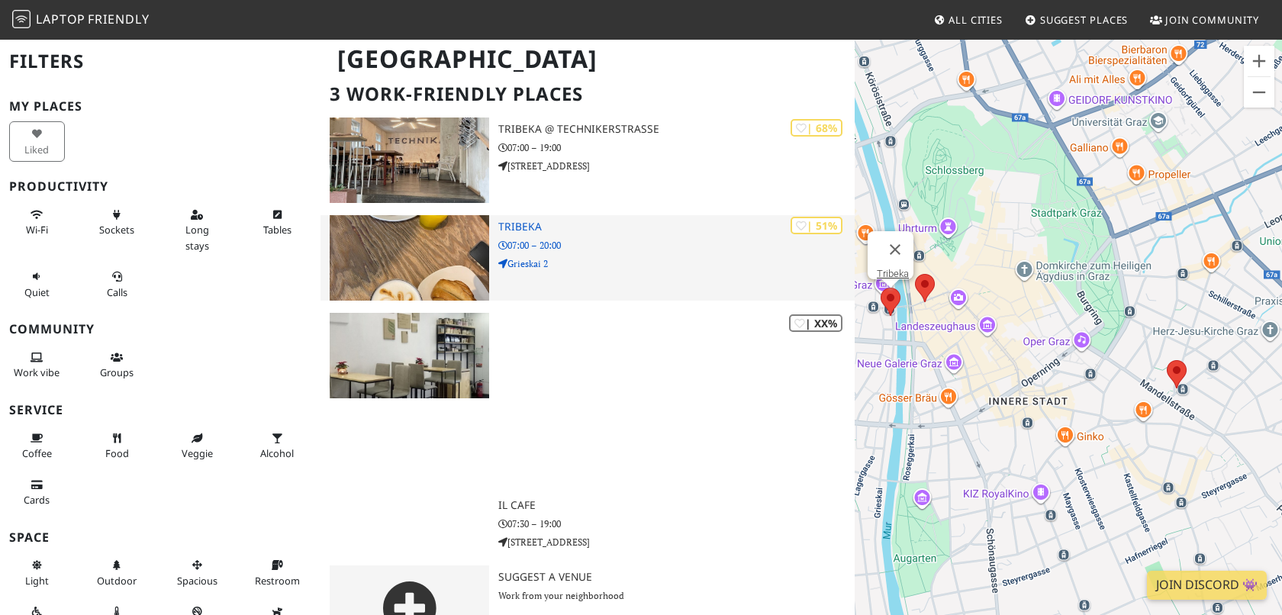
scroll to position [388, 0]
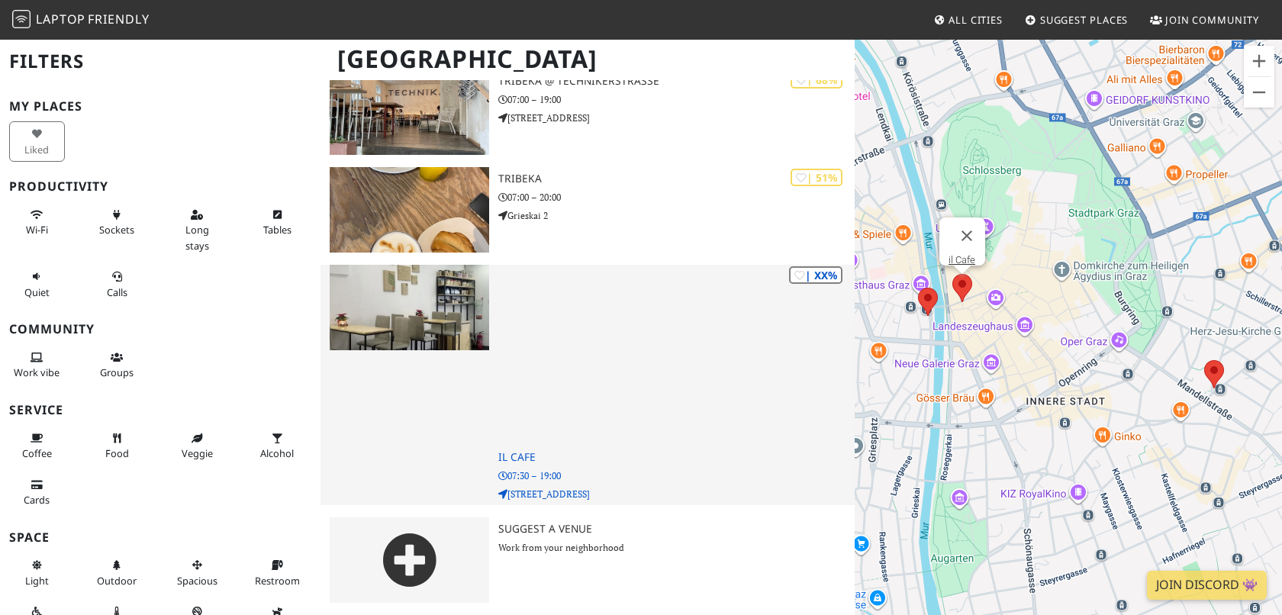
click at [512, 459] on h3 "il Cafe" at bounding box center [676, 457] width 356 height 13
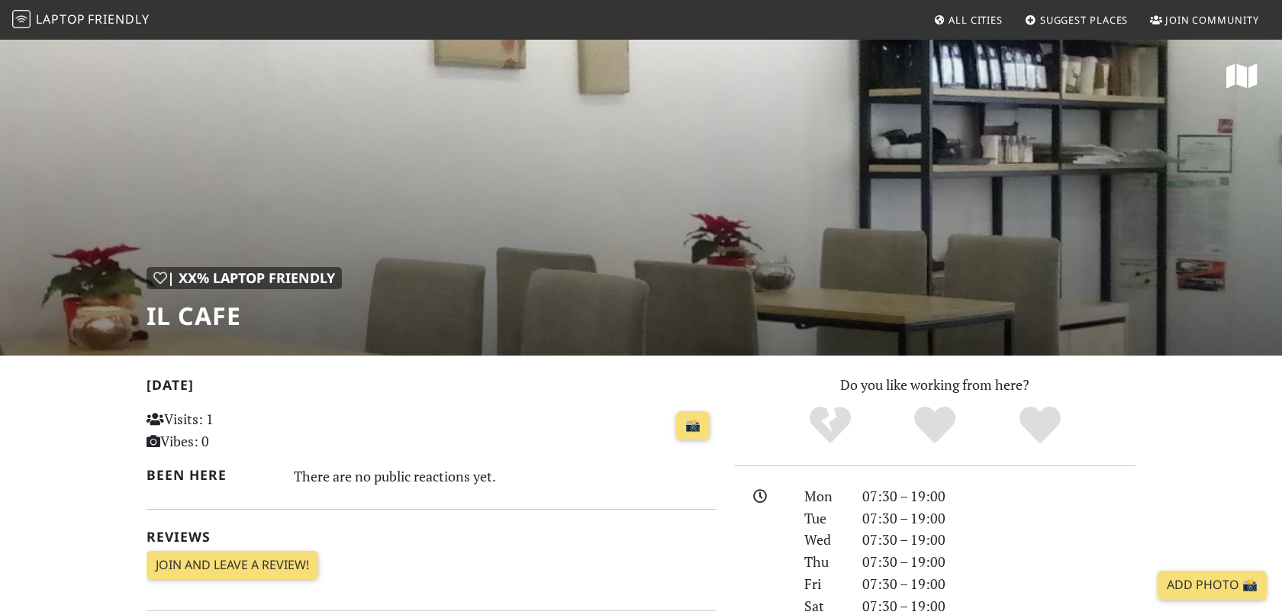
click at [500, 244] on div "| XX% Laptop Friendly il Cafe" at bounding box center [641, 196] width 1282 height 317
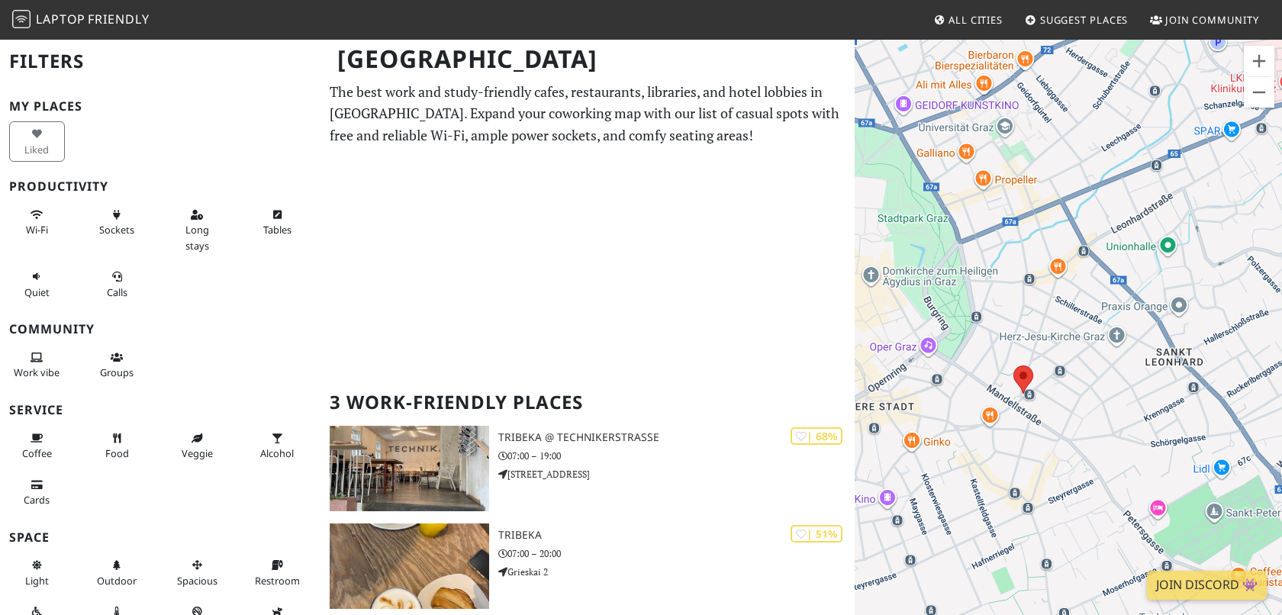
drag, startPoint x: 1118, startPoint y: 385, endPoint x: 971, endPoint y: 391, distance: 147.4
click at [971, 391] on div "To navigate, press the arrow keys." at bounding box center [1068, 345] width 427 height 615
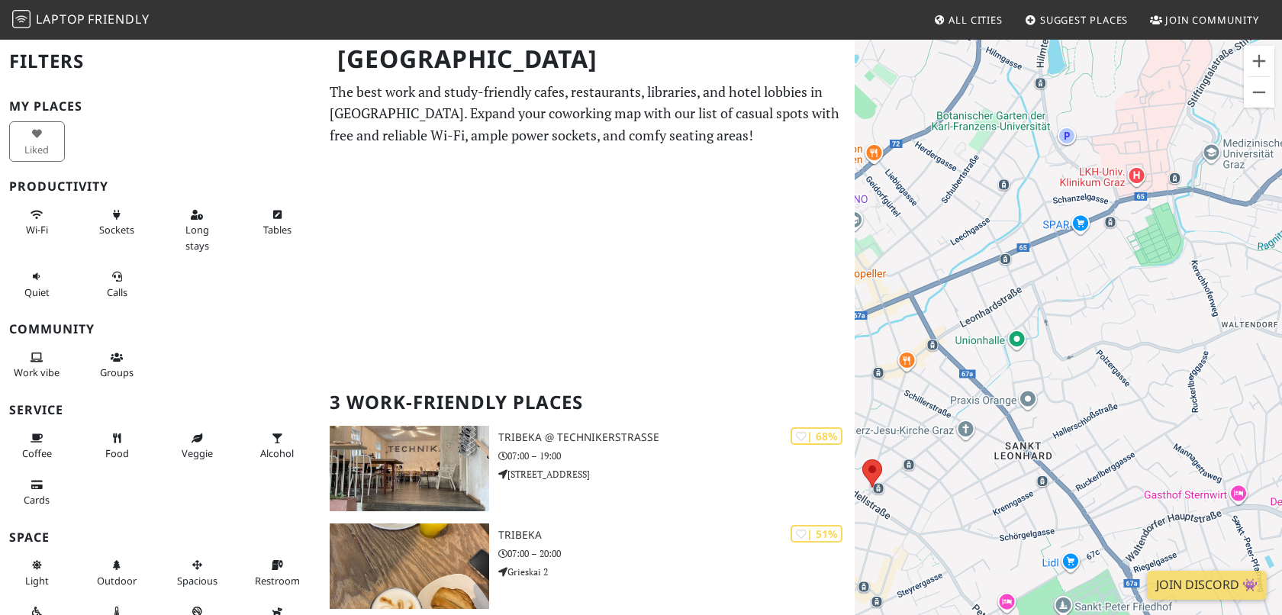
drag, startPoint x: 1095, startPoint y: 276, endPoint x: 944, endPoint y: 369, distance: 177.5
click at [944, 369] on div "To navigate, press the arrow keys." at bounding box center [1068, 345] width 427 height 615
